Goal: Task Accomplishment & Management: Manage account settings

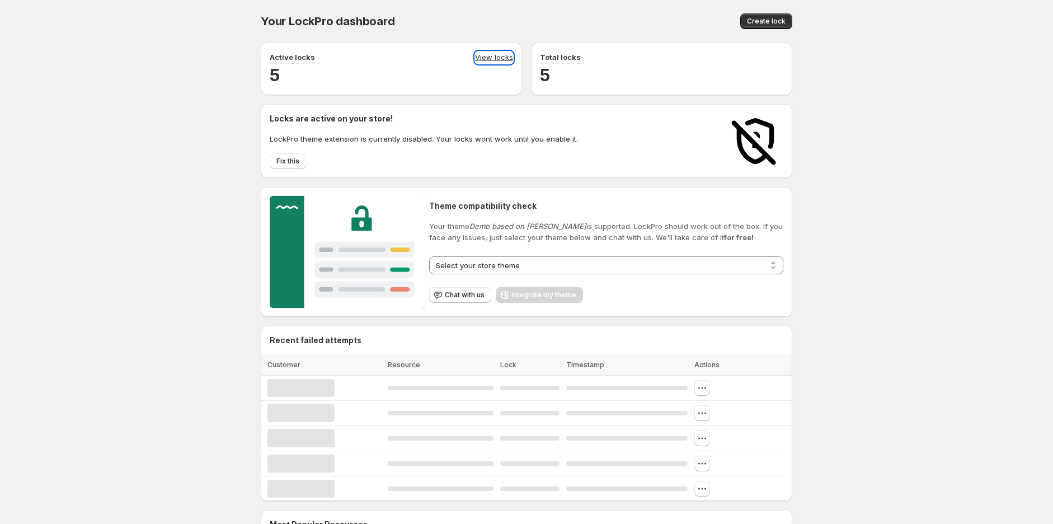
click at [502, 59] on link "View locks" at bounding box center [494, 57] width 38 height 12
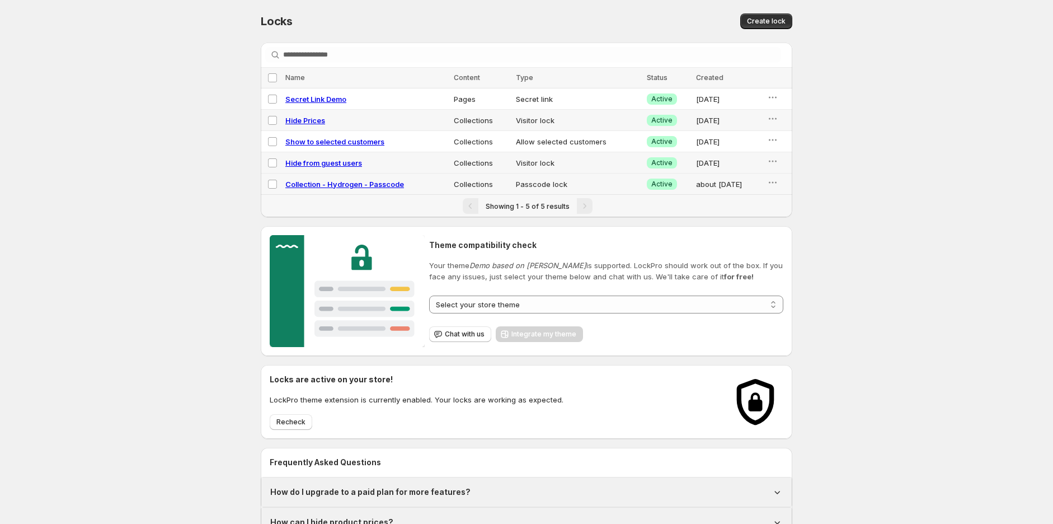
click at [308, 183] on span "Collection - Hydrogen - Passcode" at bounding box center [344, 184] width 119 height 9
select select "**********"
select select "*******"
select select "******"
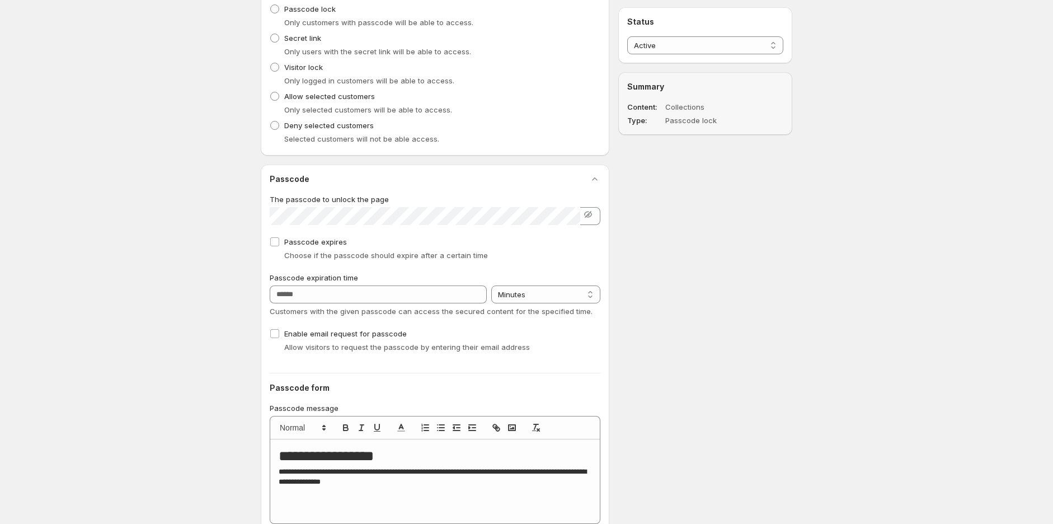
scroll to position [373, 0]
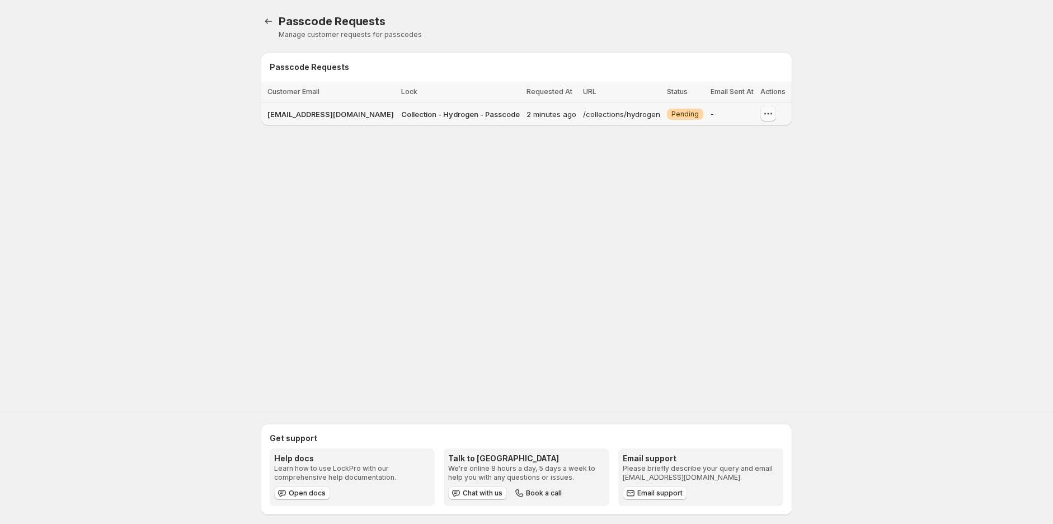
click at [765, 113] on icon "button" at bounding box center [767, 113] width 11 height 11
click at [728, 148] on span "Approve and email the passcode" at bounding box center [770, 147] width 111 height 8
click at [798, 113] on icon "button" at bounding box center [803, 113] width 11 height 11
click at [764, 168] on div "Copy passcode" at bounding box center [778, 164] width 120 height 11
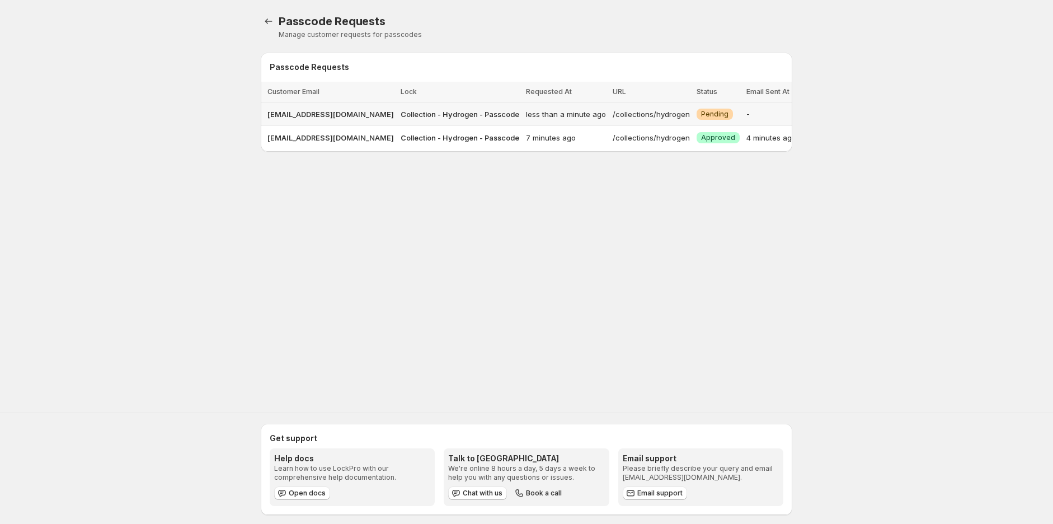
click at [803, 119] on button "button" at bounding box center [811, 114] width 16 height 16
click at [769, 194] on div "Reject" at bounding box center [782, 192] width 134 height 11
click at [805, 108] on icon "button" at bounding box center [810, 113] width 11 height 11
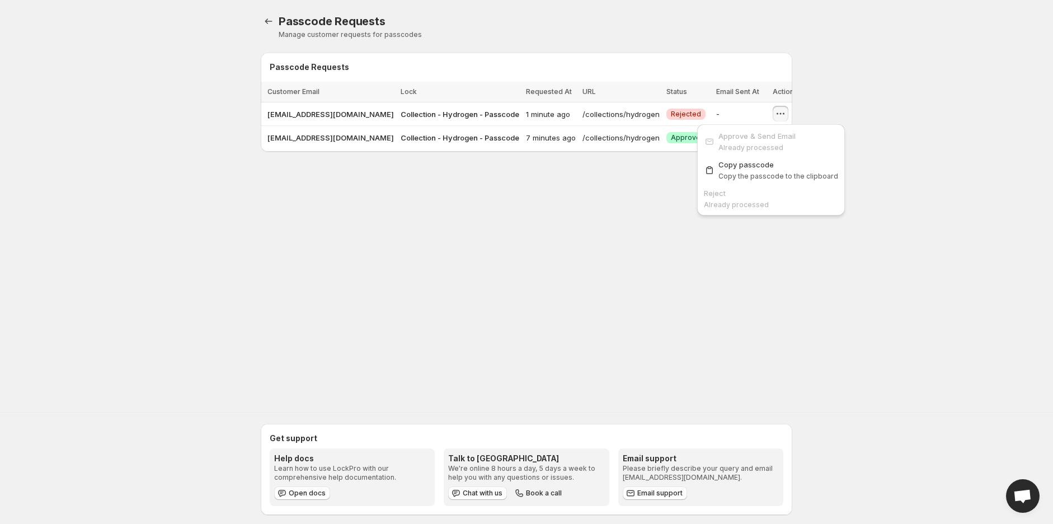
click at [870, 112] on div "Passcode Requests. This page is ready Passcode Requests Manage customer request…" at bounding box center [526, 192] width 1053 height 384
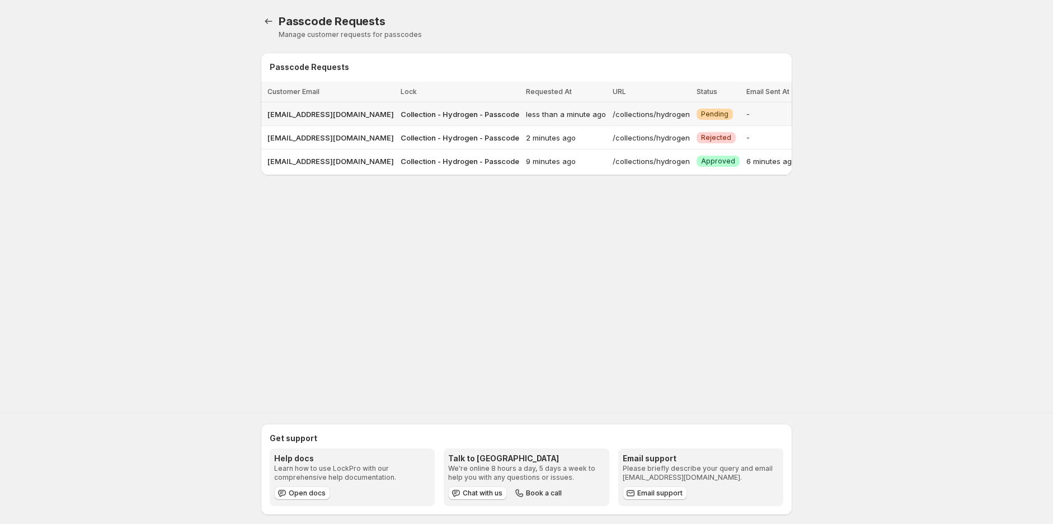
click at [805, 114] on icon "button" at bounding box center [810, 113] width 11 height 11
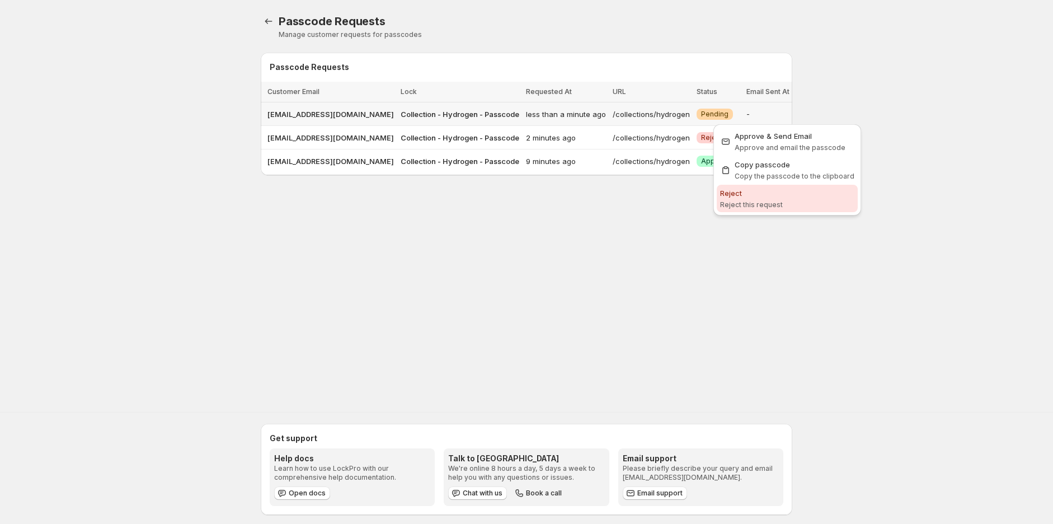
click at [761, 198] on span "Reject Reject this request" at bounding box center [787, 198] width 134 height 22
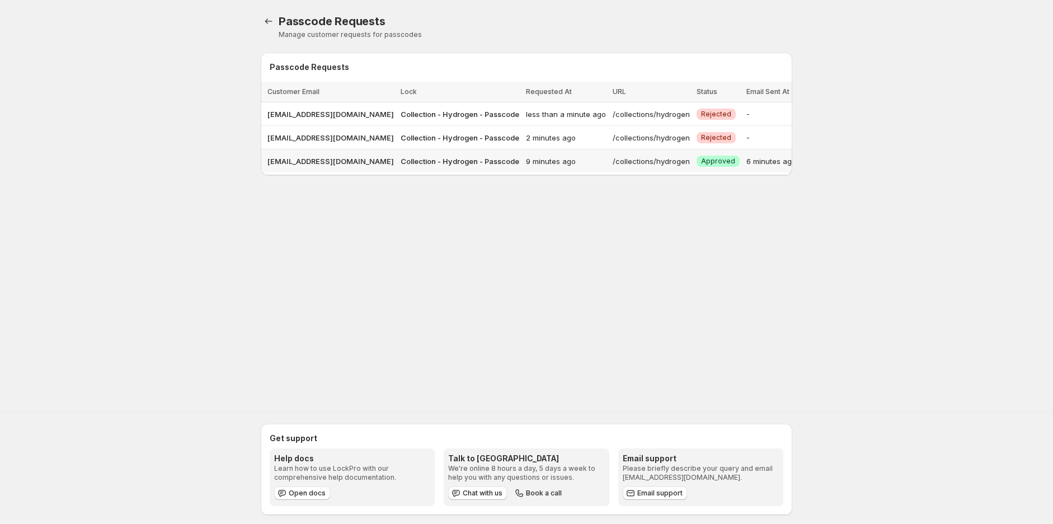
click at [805, 162] on icon "button" at bounding box center [810, 160] width 11 height 11
click at [776, 221] on span "Copy the passcode to the clipboard" at bounding box center [794, 223] width 120 height 8
click at [200, 234] on div "Passcode Requests. This page is ready Passcode Requests Manage customer request…" at bounding box center [526, 192] width 1053 height 384
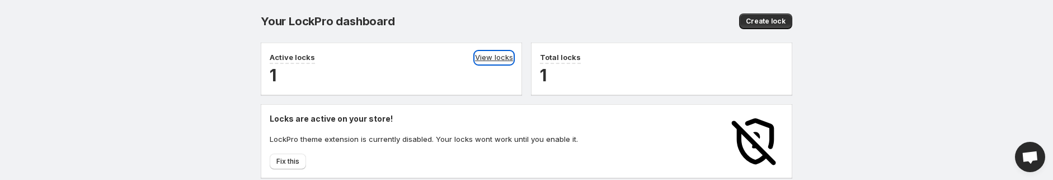
click at [507, 51] on link "View locks" at bounding box center [494, 57] width 38 height 12
